Goal: Task Accomplishment & Management: Manage account settings

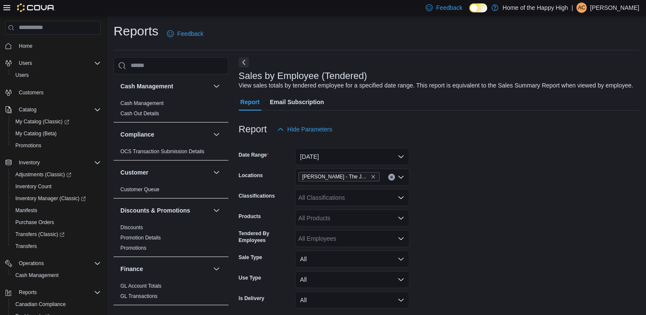
scroll to position [20, 0]
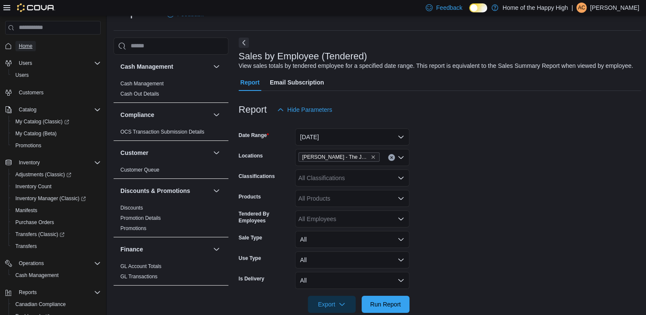
click at [28, 44] on span "Home" at bounding box center [26, 46] width 14 height 7
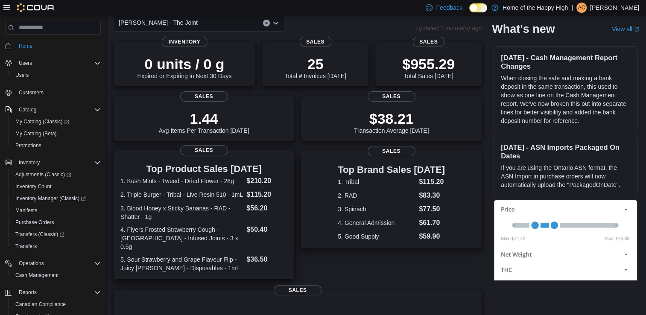
scroll to position [85, 0]
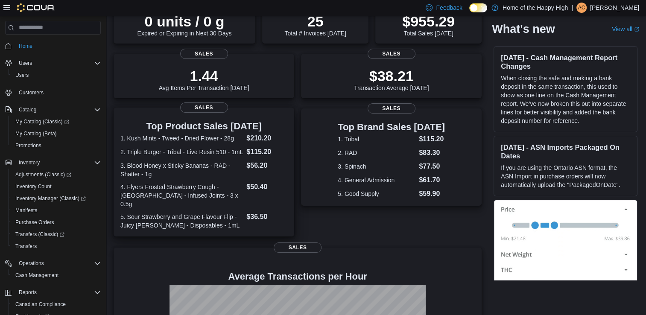
click at [268, 139] on dd "$210.20" at bounding box center [267, 138] width 41 height 10
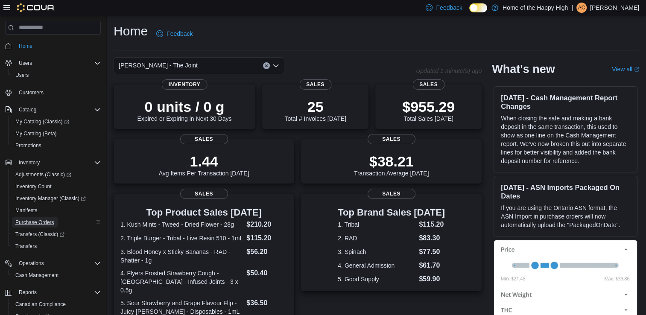
click at [36, 224] on span "Purchase Orders" at bounding box center [34, 222] width 39 height 7
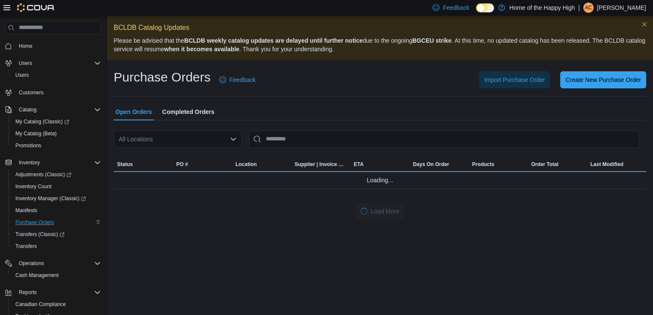
click at [234, 142] on icon "Open list of options" at bounding box center [233, 139] width 7 height 7
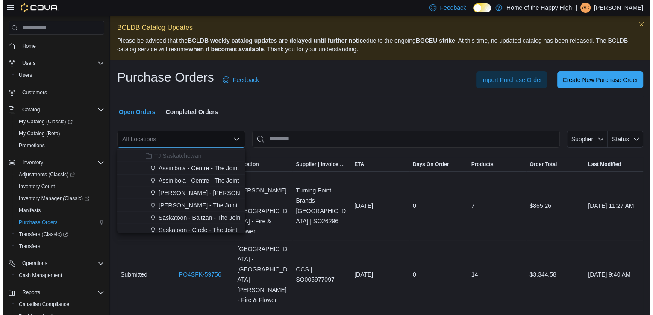
scroll to position [2008, 0]
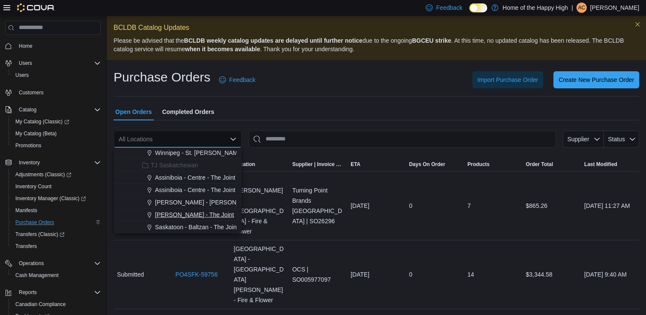
click at [165, 215] on span "Regina - Victoria - The Joint" at bounding box center [194, 215] width 79 height 9
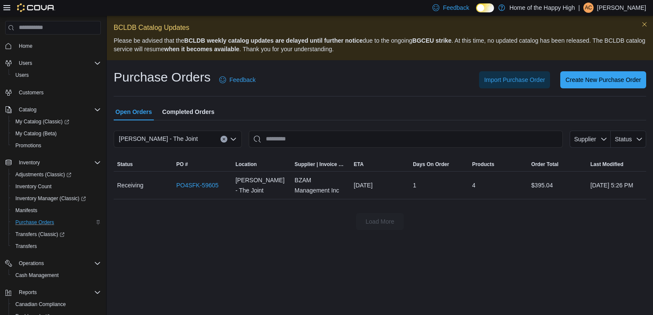
click at [633, 9] on p "Ava Cox" at bounding box center [621, 8] width 49 height 10
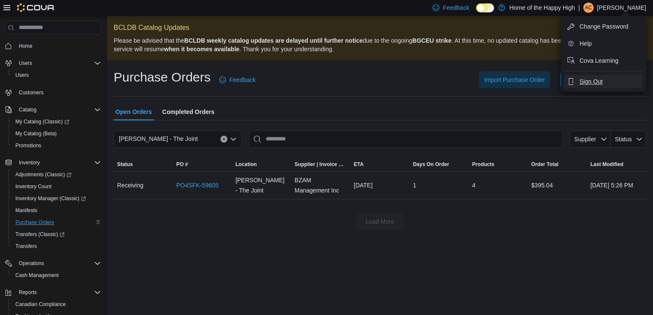
click at [590, 86] on button "Sign Out" at bounding box center [603, 82] width 79 height 14
